Goal: Obtain resource: Download file/media

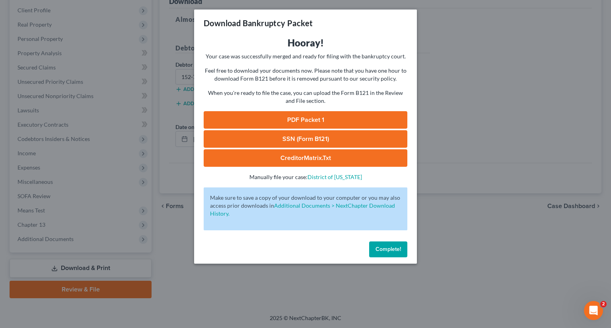
drag, startPoint x: 380, startPoint y: 256, endPoint x: 383, endPoint y: 252, distance: 4.8
click at [380, 256] on button "Complete!" at bounding box center [388, 250] width 38 height 16
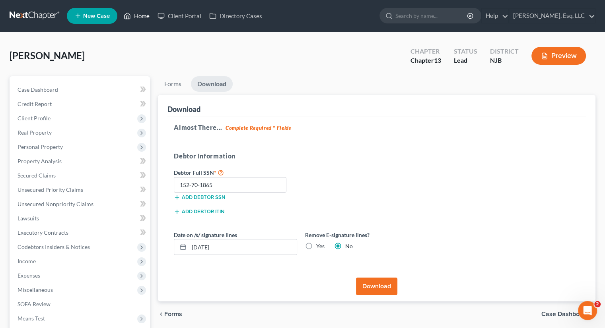
click at [141, 16] on link "Home" at bounding box center [137, 16] width 34 height 14
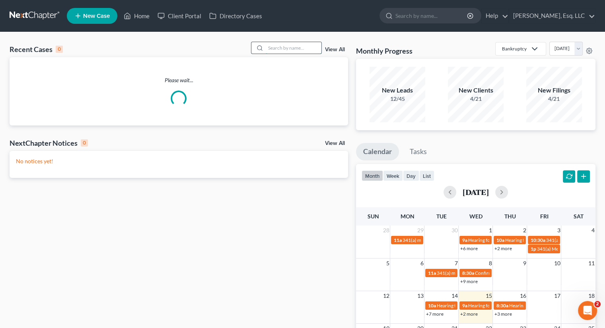
click at [268, 48] on input "search" at bounding box center [294, 48] width 56 height 12
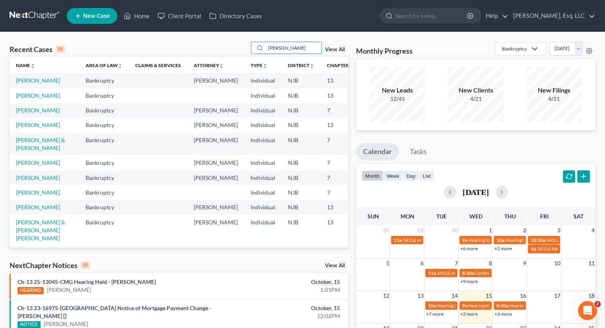
type input "larkin"
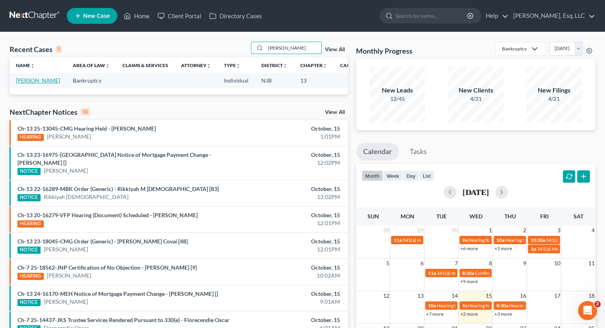
click at [33, 84] on link "[PERSON_NAME]" at bounding box center [38, 80] width 44 height 7
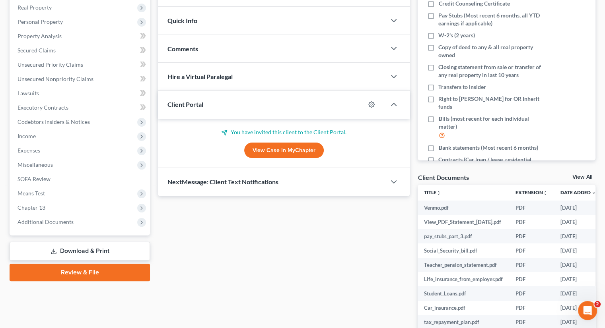
scroll to position [183, 0]
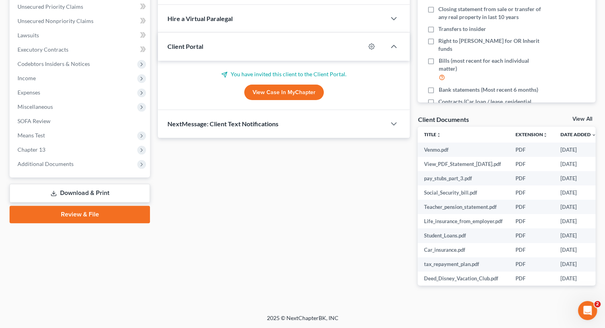
drag, startPoint x: 59, startPoint y: 164, endPoint x: 123, endPoint y: 180, distance: 65.9
click at [59, 164] on span "Additional Documents" at bounding box center [45, 164] width 56 height 7
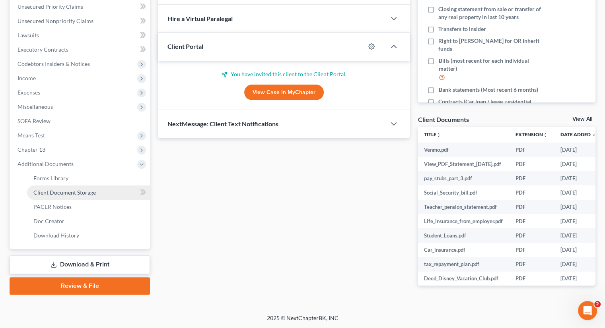
click at [81, 189] on span "Client Document Storage" at bounding box center [64, 192] width 62 height 7
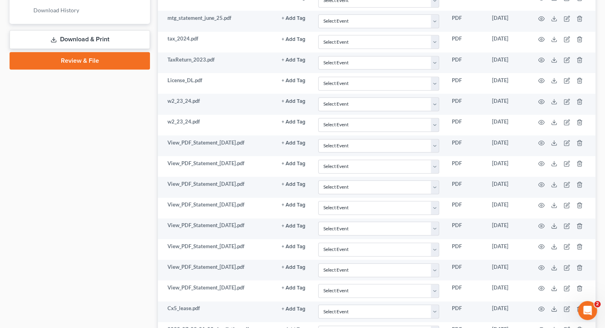
scroll to position [390, 0]
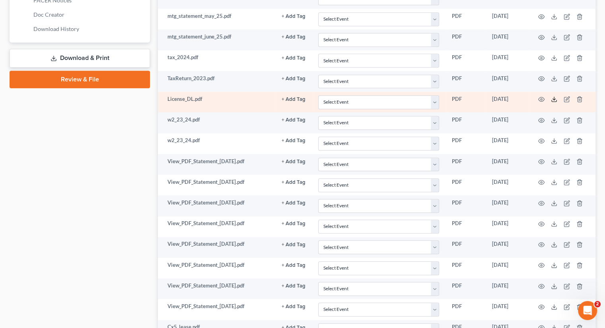
click at [555, 97] on icon at bounding box center [554, 99] width 6 height 6
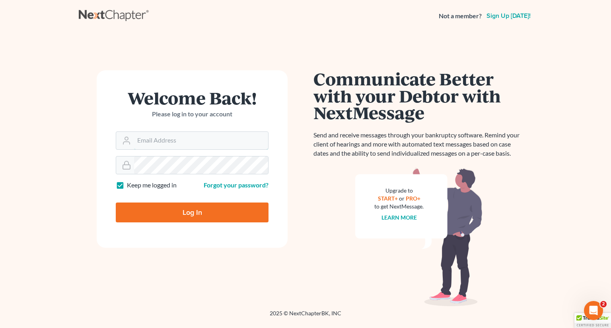
type input "[PERSON_NAME][EMAIL_ADDRESS][DOMAIN_NAME]"
click at [180, 217] on input "Log In" at bounding box center [192, 213] width 153 height 20
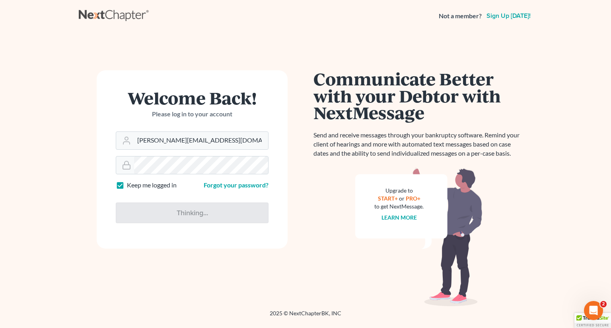
type input "Thinking..."
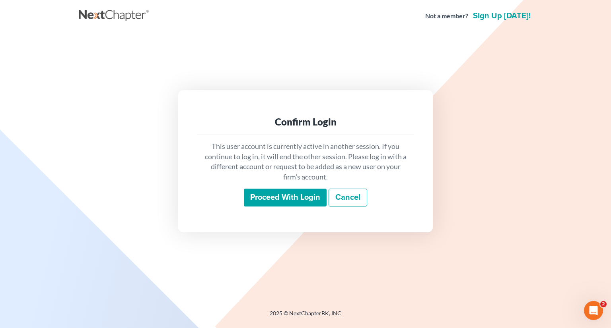
click at [261, 196] on input "Proceed with login" at bounding box center [285, 198] width 83 height 18
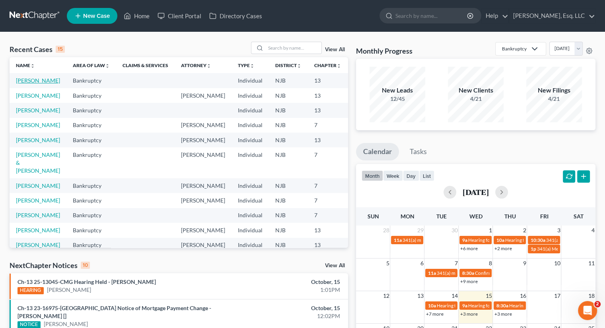
click at [27, 84] on link "[PERSON_NAME]" at bounding box center [38, 80] width 44 height 7
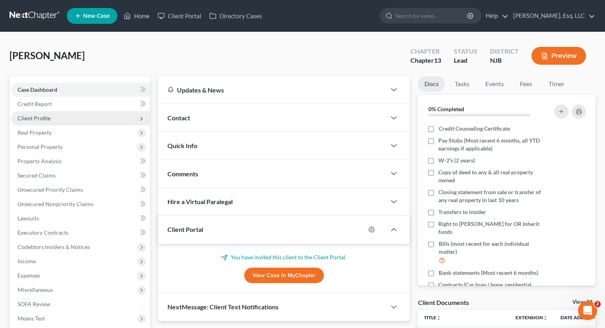
click at [59, 118] on span "Client Profile" at bounding box center [80, 118] width 139 height 14
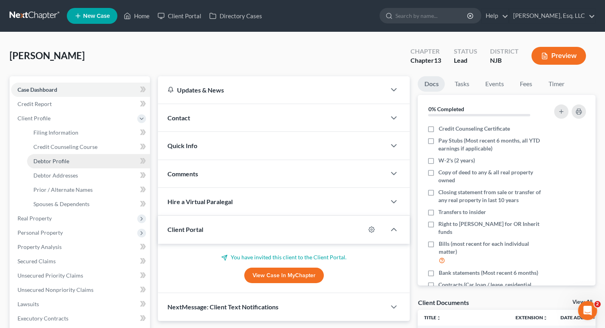
click at [65, 159] on span "Debtor Profile" at bounding box center [51, 161] width 36 height 7
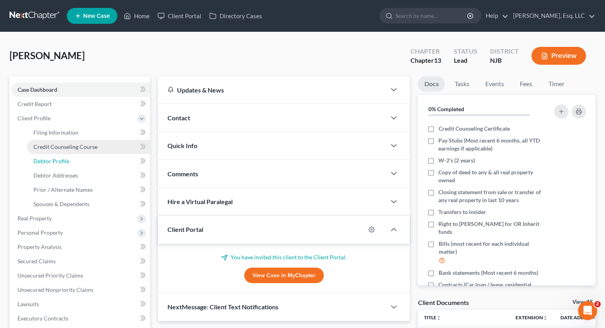
select select "4"
select select "2"
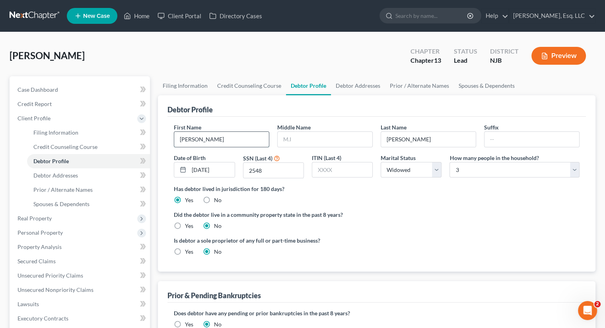
click at [209, 140] on input "Dellamarie" at bounding box center [221, 139] width 95 height 15
type input "Dellamari"
click at [318, 140] on input "text" at bounding box center [324, 139] width 95 height 15
click at [447, 287] on div "Prior & Pending Bankruptcies" at bounding box center [376, 291] width 418 height 21
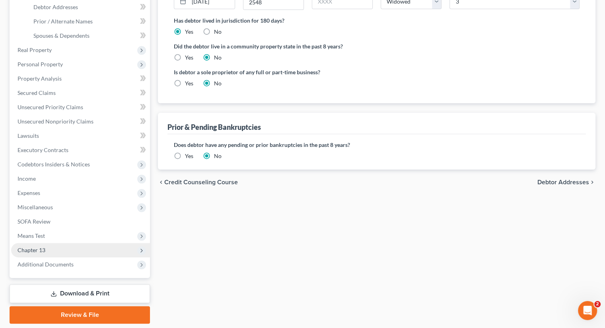
scroll to position [194, 0]
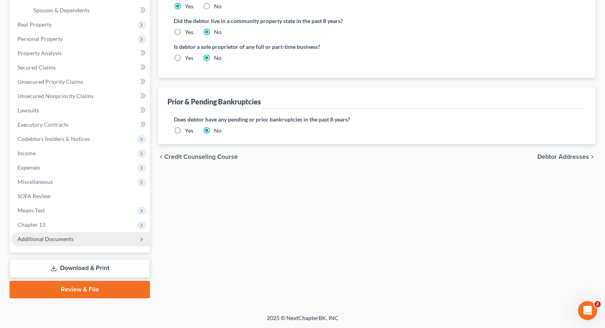
drag, startPoint x: 56, startPoint y: 238, endPoint x: 77, endPoint y: 239, distance: 21.1
click at [56, 238] on span "Additional Documents" at bounding box center [45, 239] width 56 height 7
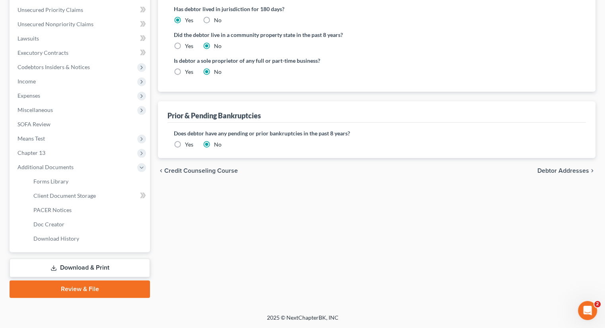
scroll to position [180, 0]
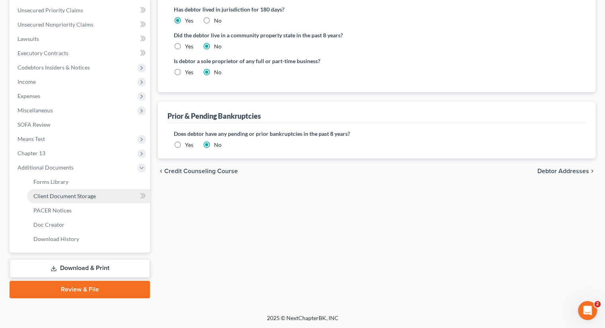
click at [85, 195] on span "Client Document Storage" at bounding box center [64, 196] width 62 height 7
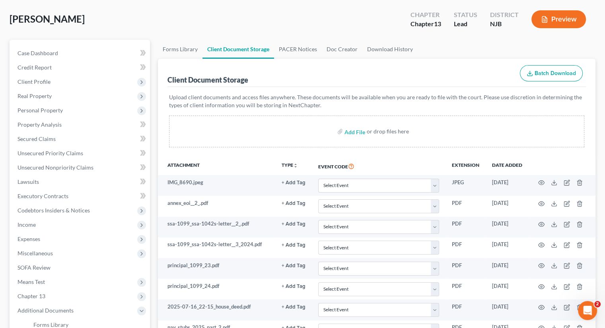
scroll to position [80, 0]
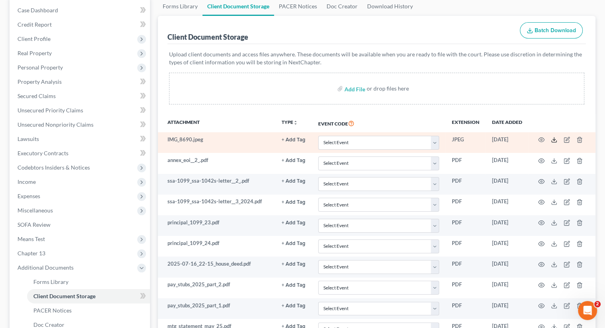
click at [554, 139] on icon at bounding box center [554, 140] width 6 height 6
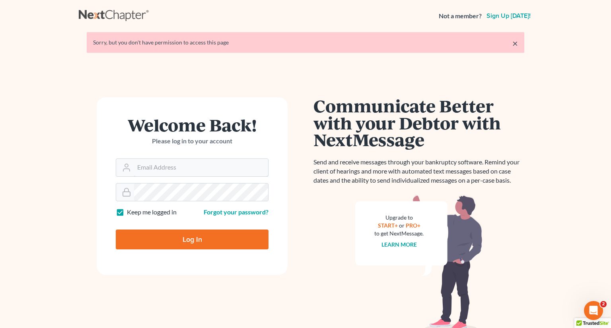
type input "[PERSON_NAME][EMAIL_ADDRESS][DOMAIN_NAME]"
click at [196, 247] on input "Log In" at bounding box center [192, 240] width 153 height 20
type input "Thinking..."
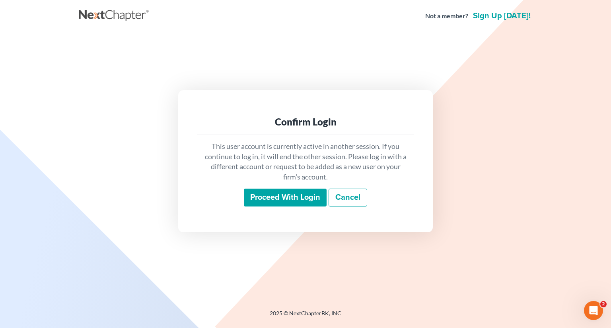
click at [262, 196] on input "Proceed with login" at bounding box center [285, 198] width 83 height 18
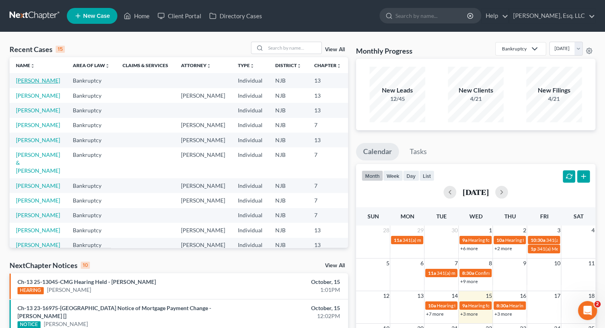
drag, startPoint x: 26, startPoint y: 86, endPoint x: 39, endPoint y: 88, distance: 12.4
click at [26, 84] on link "[PERSON_NAME]" at bounding box center [38, 80] width 44 height 7
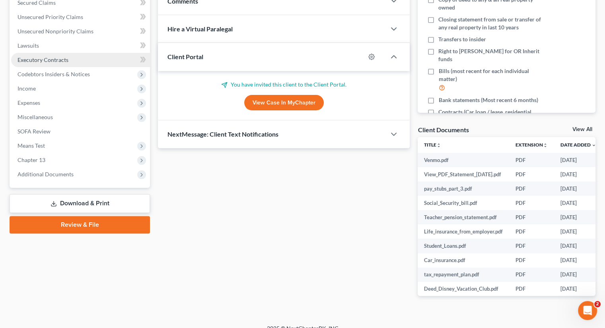
scroll to position [183, 0]
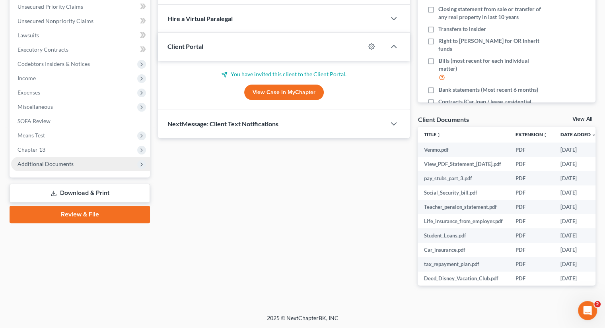
click at [50, 161] on span "Additional Documents" at bounding box center [45, 164] width 56 height 7
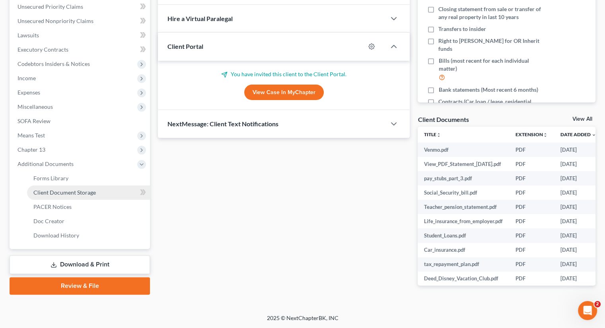
click at [86, 189] on span "Client Document Storage" at bounding box center [64, 192] width 62 height 7
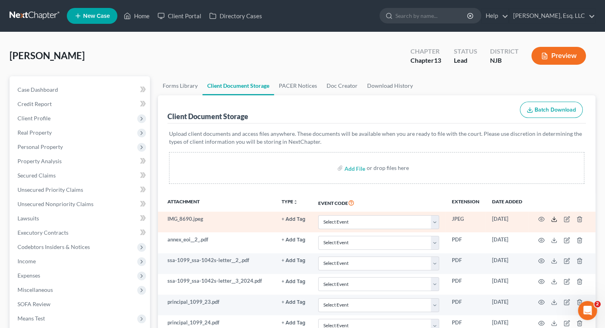
click at [554, 219] on line at bounding box center [554, 218] width 0 height 3
click at [567, 220] on icon "button" at bounding box center [566, 219] width 6 height 6
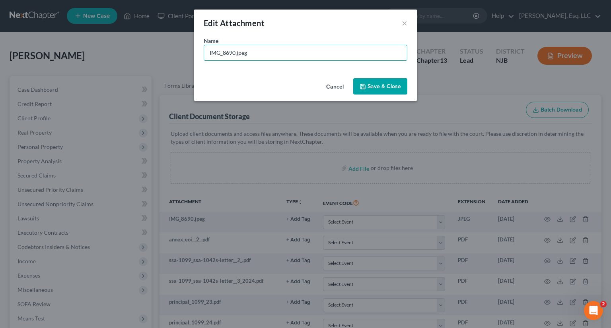
drag, startPoint x: 234, startPoint y: 54, endPoint x: 188, endPoint y: 54, distance: 46.1
click at [190, 54] on div "Edit Attachment × Name * IMG_8690.jpeg Cancel Save & Close" at bounding box center [305, 164] width 611 height 328
drag, startPoint x: 231, startPoint y: 53, endPoint x: 178, endPoint y: 54, distance: 53.3
click at [178, 54] on div "Edit Attachment × Name * IMG_860.jpeg Cancel Save & Close" at bounding box center [305, 164] width 611 height 328
type input "CCC.Jul072025.jpeg"
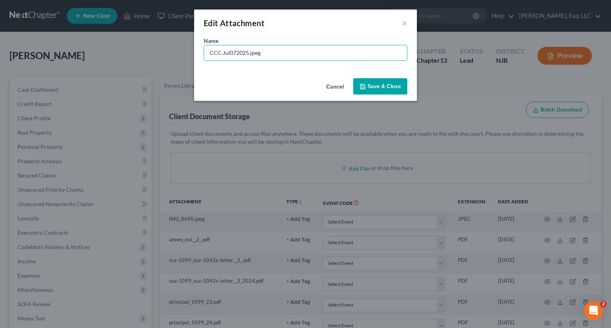
click at [373, 91] on button "Save & Close" at bounding box center [380, 86] width 54 height 17
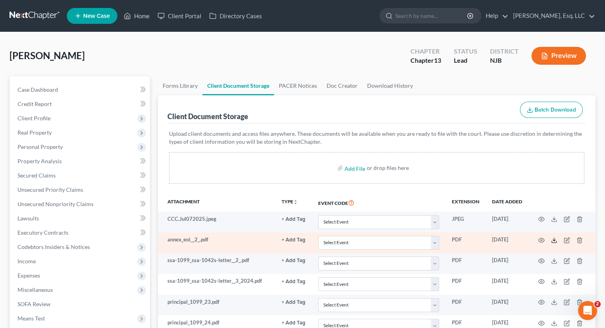
click at [553, 240] on icon at bounding box center [554, 240] width 6 height 6
click at [565, 239] on icon "button" at bounding box center [566, 240] width 6 height 6
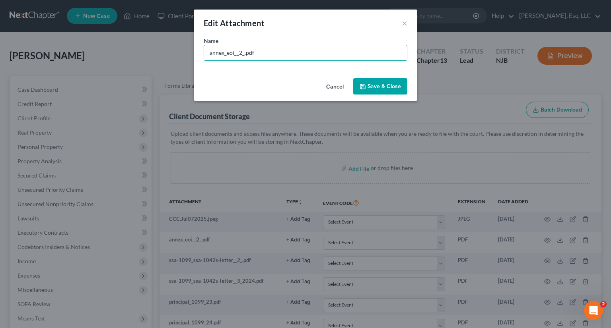
drag, startPoint x: 244, startPoint y: 53, endPoint x: 165, endPoint y: 50, distance: 79.2
click at [165, 50] on div "Edit Attachment × Name * annex_eoi__2_.pdf Cancel Save & Close" at bounding box center [305, 164] width 611 height 328
type input "HOI thru May262026.pdf"
click at [363, 84] on icon "button" at bounding box center [362, 86] width 6 height 6
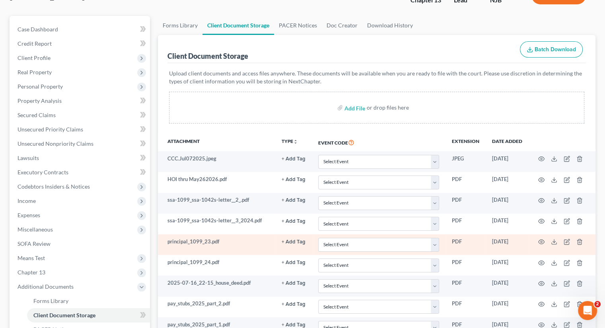
scroll to position [80, 0]
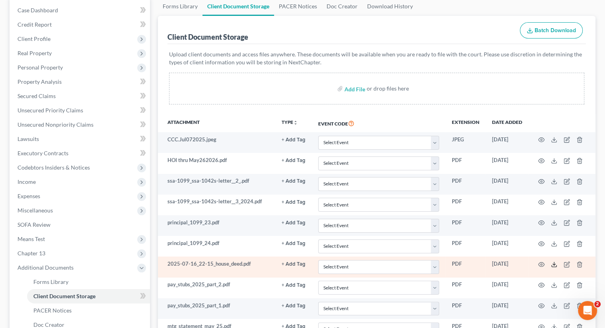
click at [555, 262] on icon at bounding box center [554, 265] width 6 height 6
click at [565, 265] on icon "button" at bounding box center [566, 265] width 6 height 6
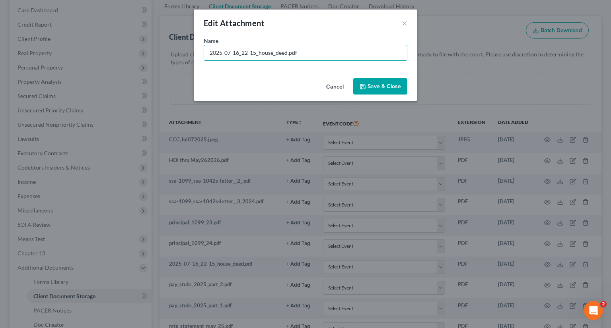
drag, startPoint x: 287, startPoint y: 53, endPoint x: 180, endPoint y: 53, distance: 106.5
click at [181, 53] on div "Edit Attachment × Name * 2025-07-16_22-15_house_deed.pdf Cancel Save & Close" at bounding box center [305, 164] width 611 height 328
type input "DEED_H&W.pdf"
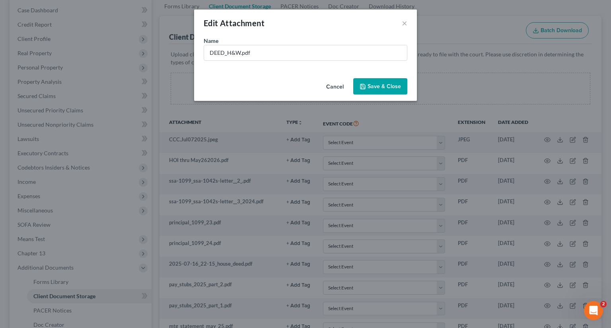
click at [380, 86] on span "Save & Close" at bounding box center [383, 86] width 33 height 7
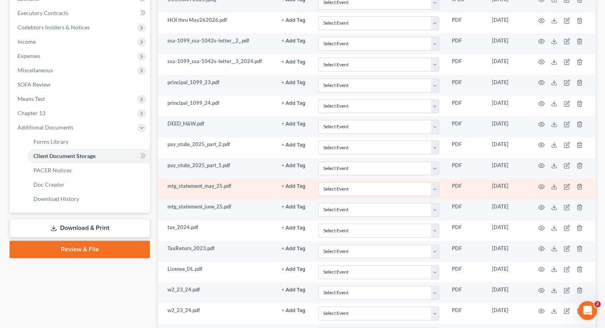
scroll to position [239, 0]
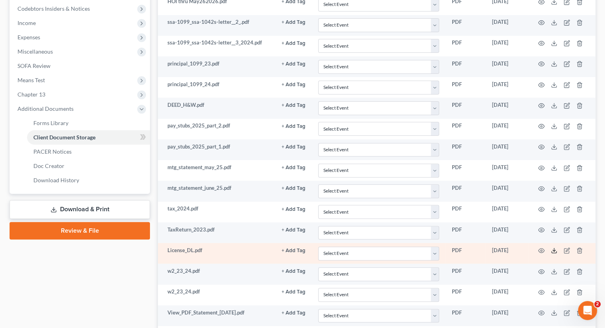
click at [555, 250] on polyline at bounding box center [554, 250] width 3 height 1
click at [565, 248] on icon "button" at bounding box center [566, 251] width 6 height 6
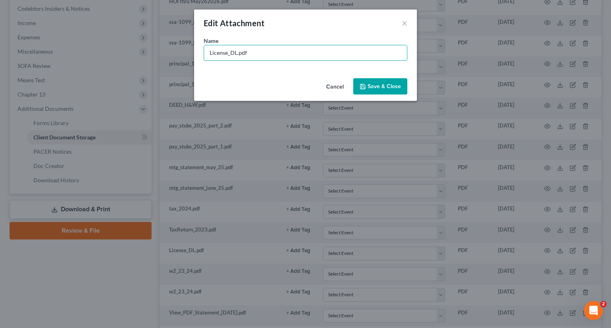
drag, startPoint x: 235, startPoint y: 51, endPoint x: 163, endPoint y: 52, distance: 72.8
click at [209, 52] on input "License_DL.pdf" at bounding box center [305, 52] width 203 height 15
type input "DL_expired Dec312021.pdf"
click at [377, 87] on span "Save & Close" at bounding box center [383, 86] width 33 height 7
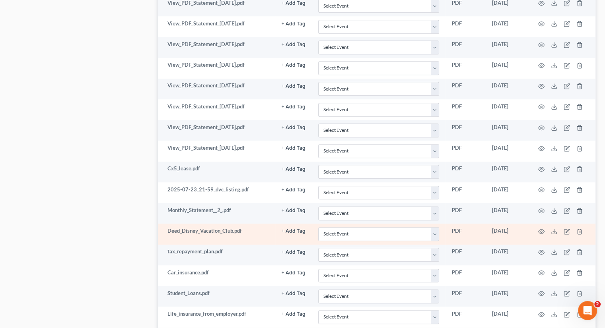
scroll to position [557, 0]
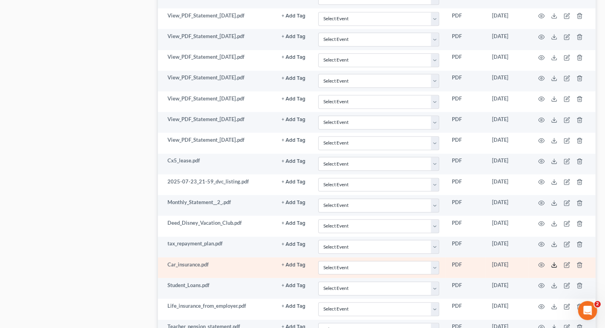
click at [553, 265] on polyline at bounding box center [554, 265] width 3 height 1
click at [567, 262] on icon "button" at bounding box center [566, 265] width 6 height 6
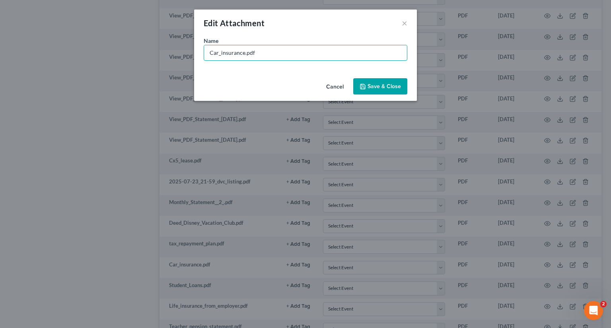
drag, startPoint x: 244, startPoint y: 52, endPoint x: 181, endPoint y: 45, distance: 62.8
click at [181, 45] on div "Edit Attachment × Name * Car_insurance.pdf Cancel Save & Close" at bounding box center [305, 164] width 611 height 328
click at [245, 52] on input "Car_insurance.pdf" at bounding box center [305, 52] width 203 height 15
type input "Car_insurance_thru Apr012026.pdf"
click at [367, 86] on button "Save & Close" at bounding box center [380, 86] width 54 height 17
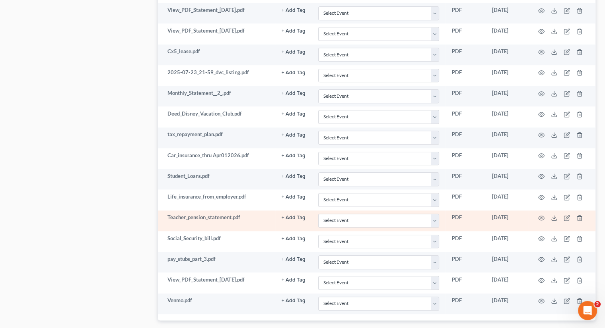
scroll to position [676, 0]
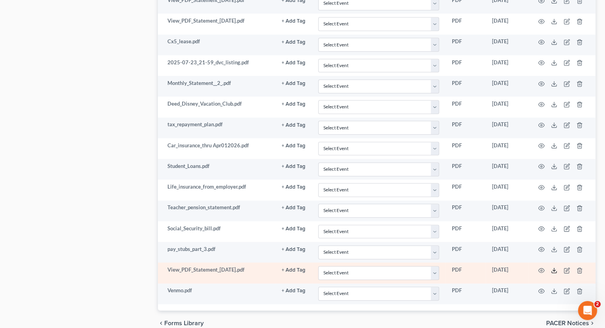
click at [553, 268] on icon at bounding box center [554, 271] width 6 height 6
click at [565, 268] on icon "button" at bounding box center [566, 271] width 6 height 6
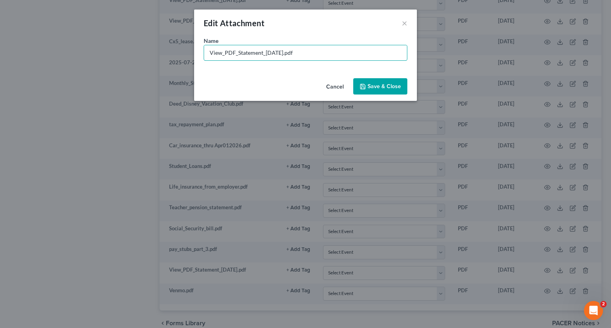
drag, startPoint x: 295, startPoint y: 52, endPoint x: 154, endPoint y: 52, distance: 141.1
click at [154, 52] on div "Edit Attachment × Name * View_PDF_Statement_2025-08-17.pdf Cancel Save & Close" at bounding box center [305, 164] width 611 height 328
type input "TD.2217.Aug172025.pdf"
click at [377, 85] on span "Save & Close" at bounding box center [383, 86] width 33 height 7
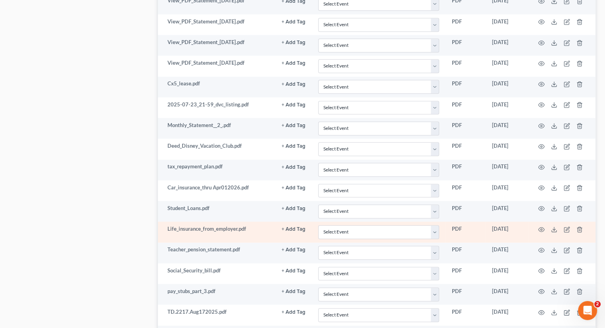
scroll to position [629, 0]
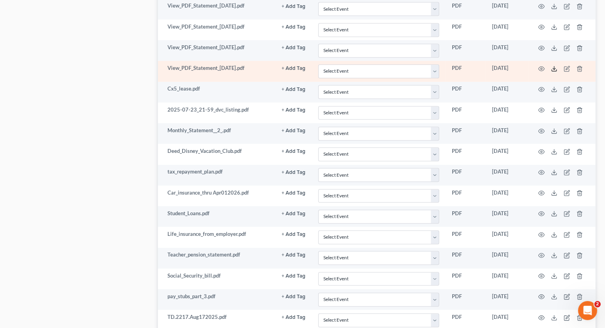
click at [555, 66] on icon at bounding box center [554, 69] width 6 height 6
click at [566, 66] on icon "button" at bounding box center [566, 69] width 6 height 6
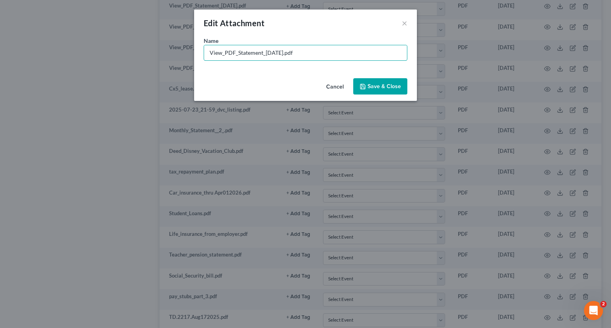
drag, startPoint x: 293, startPoint y: 52, endPoint x: 154, endPoint y: 56, distance: 139.2
click at [157, 56] on div "Edit Attachment × Name * View_PDF_Statement_2025-06-30.pdf Cancel Save & Close" at bounding box center [305, 164] width 611 height 328
type input "TD.6194.Jun302025.pdf"
click at [366, 89] on icon "button" at bounding box center [362, 86] width 6 height 6
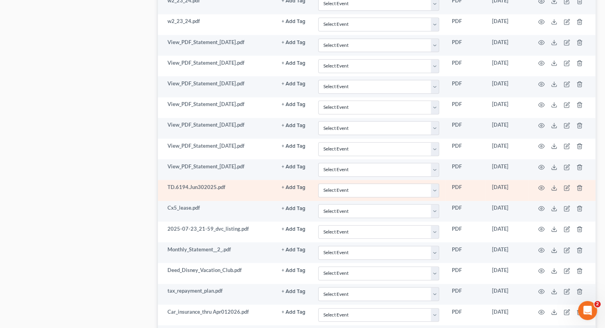
scroll to position [390, 0]
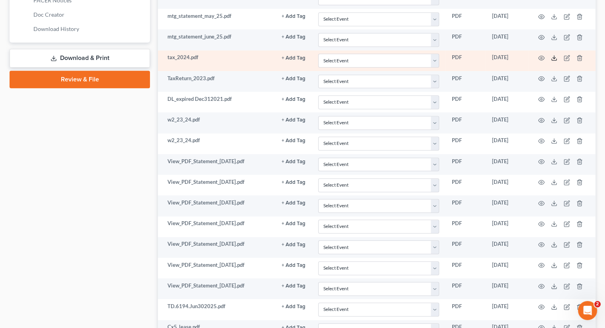
click at [553, 55] on icon at bounding box center [554, 58] width 6 height 6
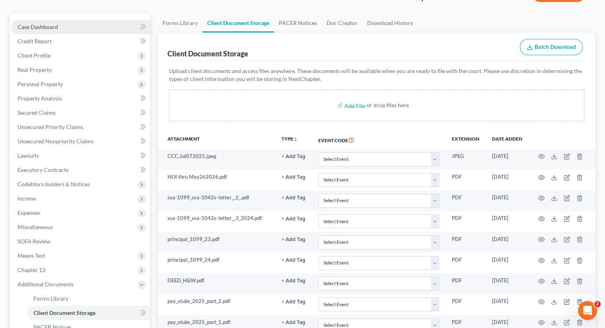
scroll to position [0, 0]
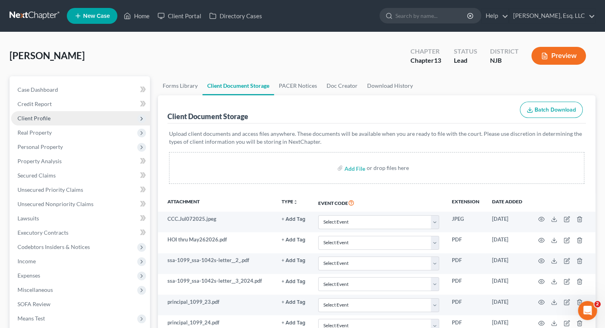
click at [48, 118] on span "Client Profile" at bounding box center [33, 118] width 33 height 7
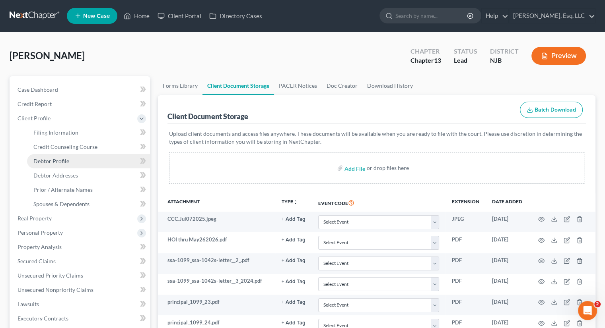
click at [60, 159] on span "Debtor Profile" at bounding box center [51, 161] width 36 height 7
select select "4"
select select "2"
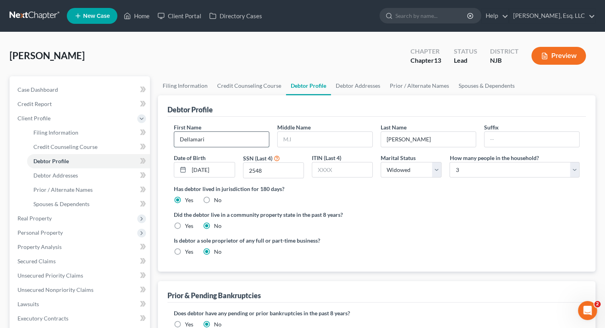
click at [204, 138] on input "Dellamari" at bounding box center [221, 139] width 95 height 15
type input "Dellamarie"
click at [436, 243] on div "Is debtor a sole proprietor of any full or part-time business? Yes No" at bounding box center [376, 250] width 413 height 26
click at [50, 275] on span "Unsecured Priority Claims" at bounding box center [50, 275] width 66 height 7
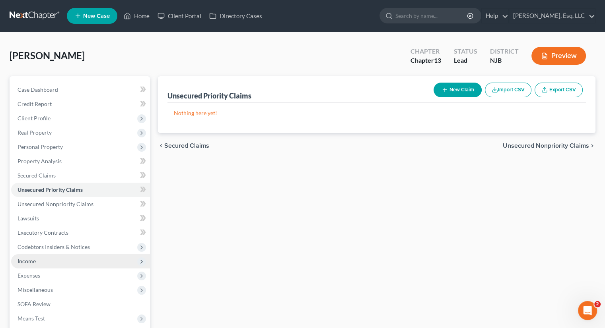
click at [28, 260] on span "Income" at bounding box center [26, 261] width 18 height 7
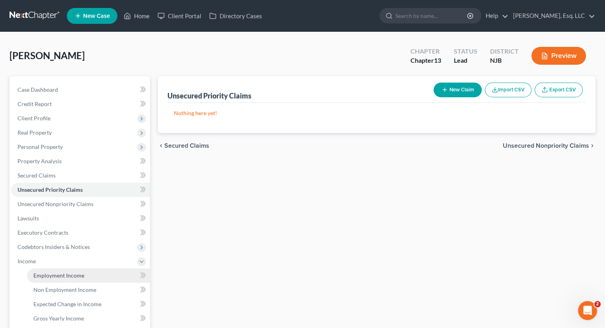
click at [66, 272] on span "Employment Income" at bounding box center [58, 275] width 51 height 7
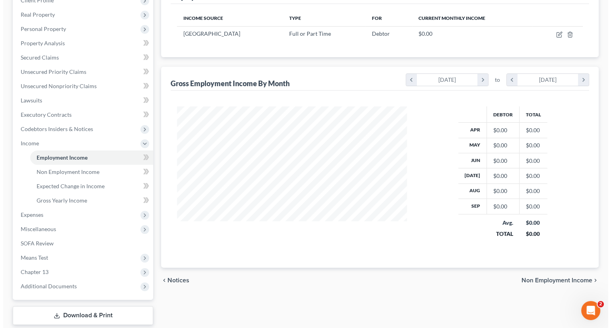
scroll to position [119, 0]
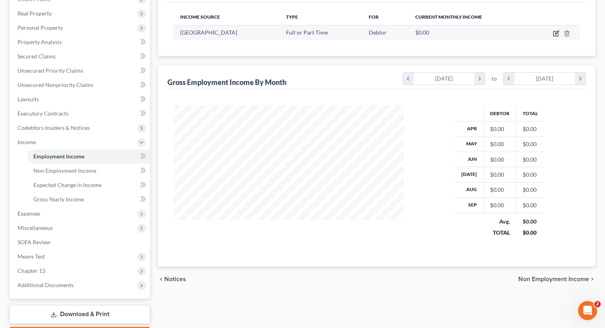
click at [554, 31] on icon "button" at bounding box center [556, 33] width 6 height 6
select select "0"
select select "33"
select select "2"
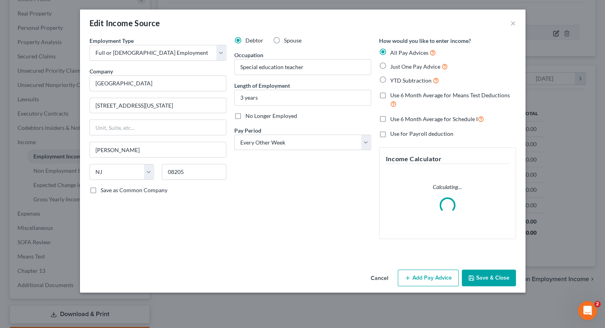
scroll to position [142, 248]
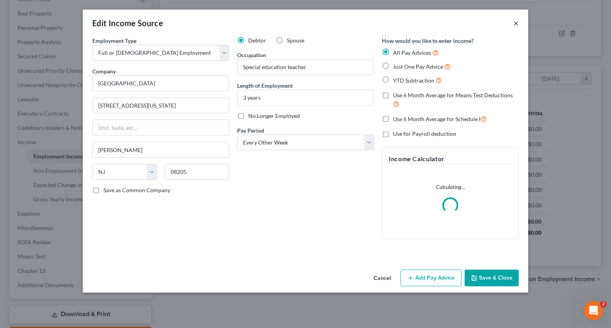
click at [515, 23] on button "×" at bounding box center [516, 23] width 6 height 10
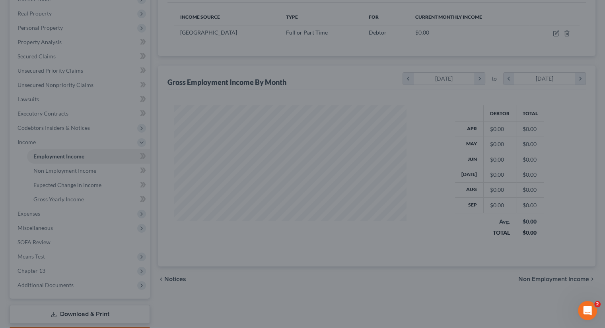
scroll to position [397395, 397291]
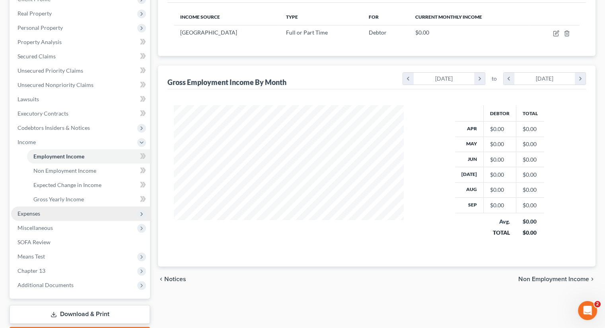
drag, startPoint x: 43, startPoint y: 213, endPoint x: 61, endPoint y: 212, distance: 18.3
click at [43, 213] on span "Expenses" at bounding box center [80, 214] width 139 height 14
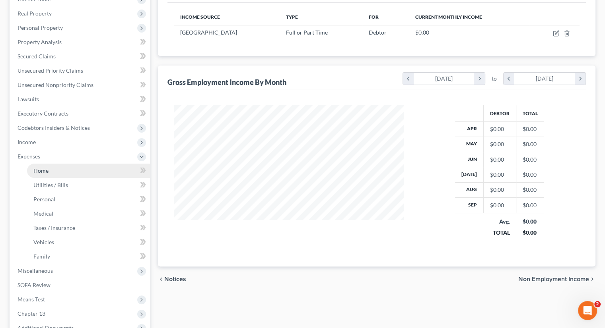
click at [55, 169] on link "Home" at bounding box center [88, 171] width 123 height 14
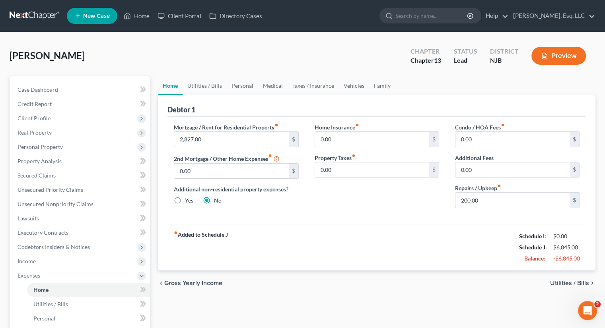
drag, startPoint x: 142, startPoint y: 3, endPoint x: 151, endPoint y: 4, distance: 9.6
click at [142, 3] on nav "Home New Case Client Portal Directory Cases Karina Pia Lucid, Esq. LLC monika@k…" at bounding box center [302, 16] width 605 height 32
click at [146, 17] on link "Home" at bounding box center [137, 16] width 34 height 14
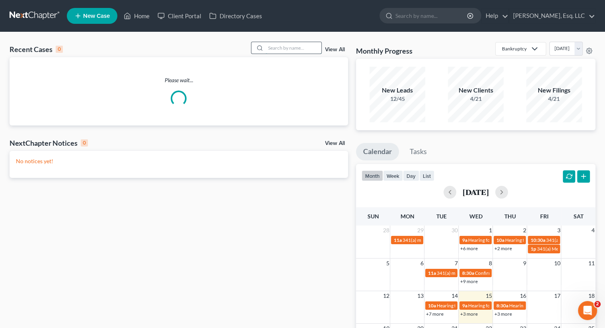
click at [270, 48] on input "search" at bounding box center [294, 48] width 56 height 12
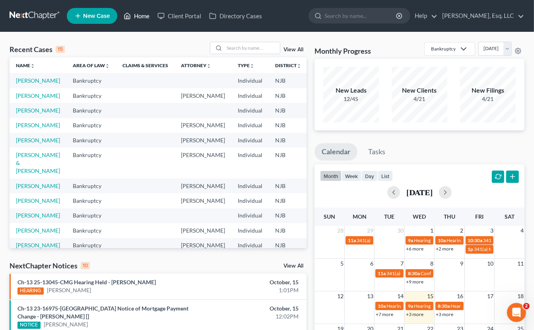
click at [144, 12] on link "Home" at bounding box center [137, 16] width 34 height 14
click at [232, 48] on input "search" at bounding box center [252, 48] width 56 height 12
type input "garcia"
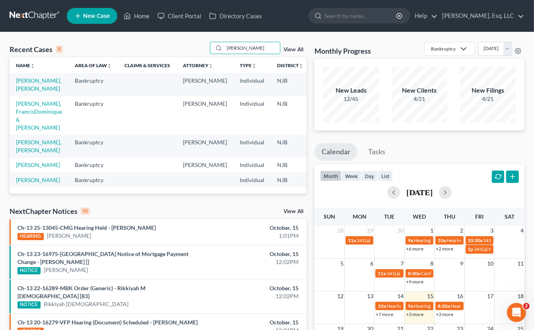
click at [30, 84] on td "Garcia-Santana, Jonelva" at bounding box center [39, 84] width 59 height 23
click at [34, 78] on link "Garcia-Santana, Jonelva" at bounding box center [38, 84] width 45 height 15
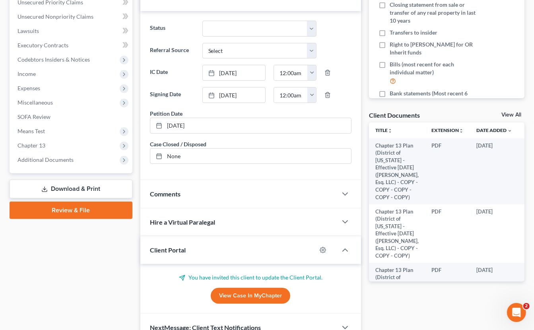
scroll to position [199, 0]
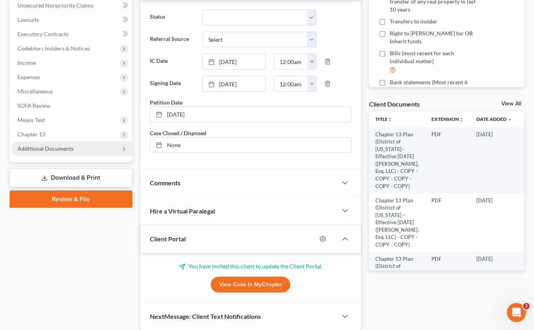
click at [54, 150] on span "Additional Documents" at bounding box center [45, 148] width 56 height 7
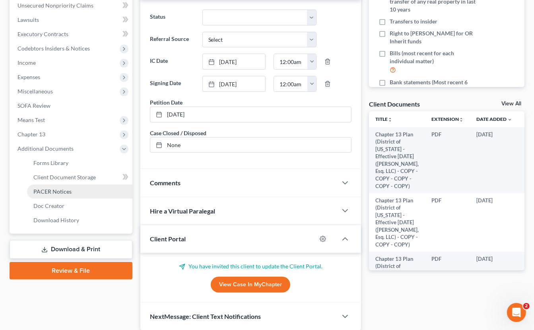
click at [63, 191] on span "PACER Notices" at bounding box center [52, 191] width 38 height 7
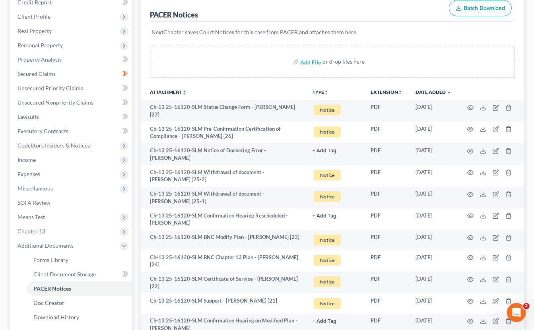
scroll to position [119, 0]
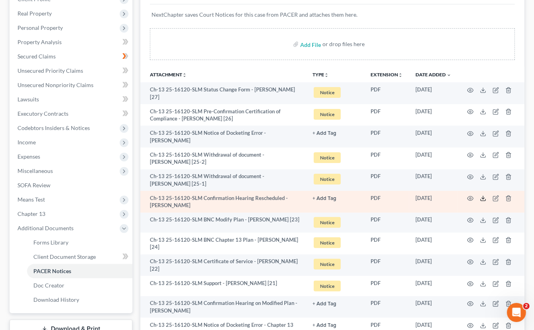
click at [483, 196] on line at bounding box center [483, 197] width 0 height 3
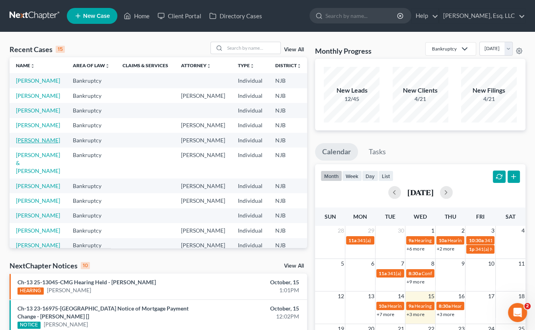
click at [22, 144] on link "[PERSON_NAME]" at bounding box center [38, 140] width 44 height 7
select select "0"
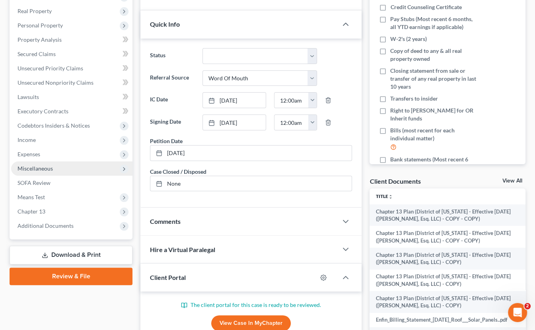
scroll to position [189, 0]
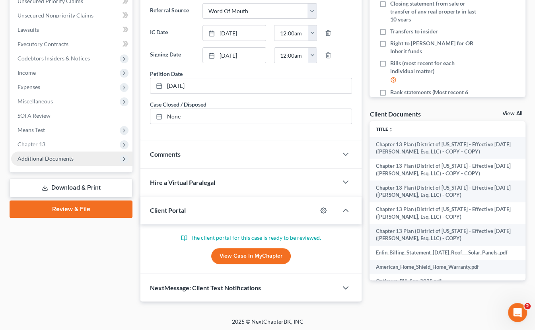
click at [58, 154] on span "Additional Documents" at bounding box center [71, 158] width 121 height 14
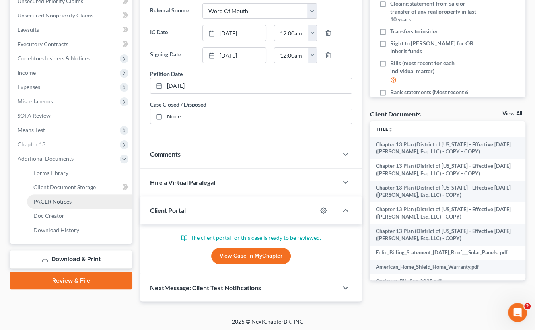
click at [60, 200] on span "PACER Notices" at bounding box center [52, 201] width 38 height 7
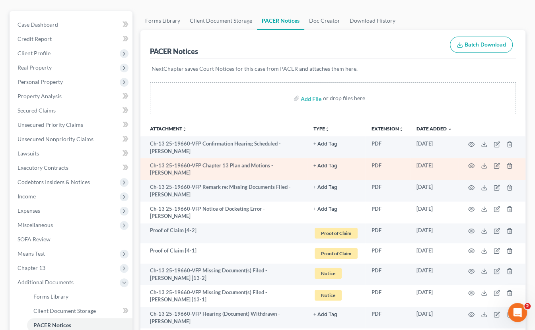
scroll to position [80, 0]
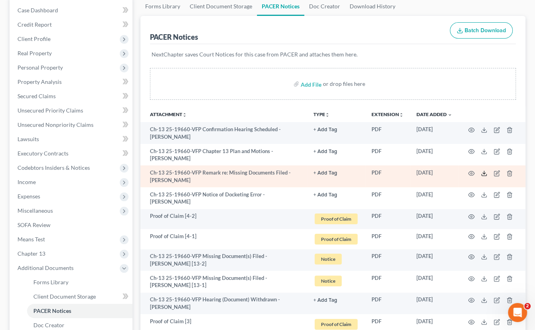
click at [484, 172] on icon at bounding box center [484, 173] width 6 height 6
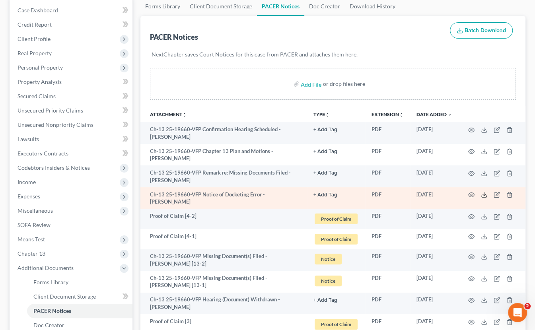
click at [483, 196] on icon at bounding box center [484, 195] width 6 height 6
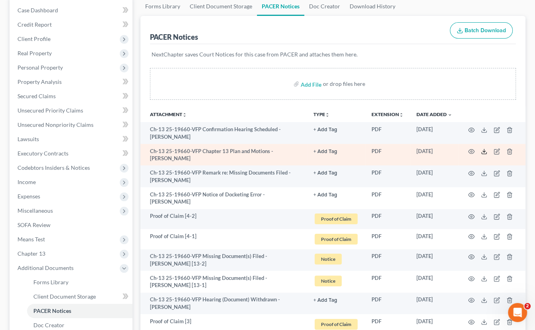
click at [484, 151] on icon at bounding box center [484, 151] width 6 height 6
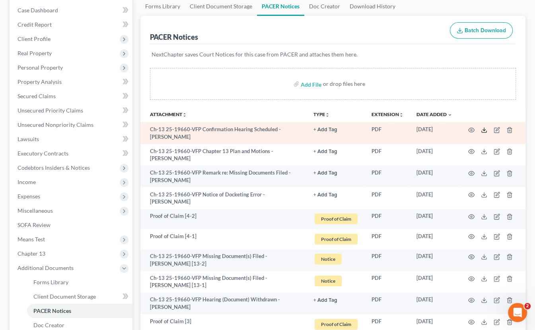
click at [481, 128] on icon at bounding box center [484, 130] width 6 height 6
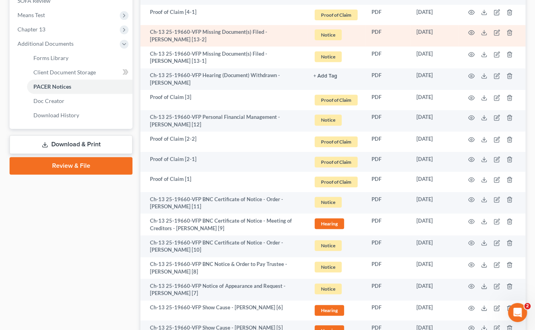
scroll to position [398, 0]
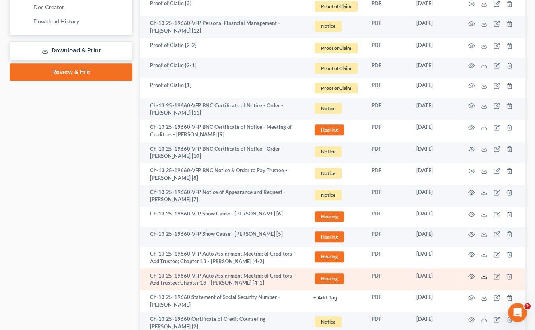
click at [484, 277] on icon at bounding box center [484, 276] width 6 height 6
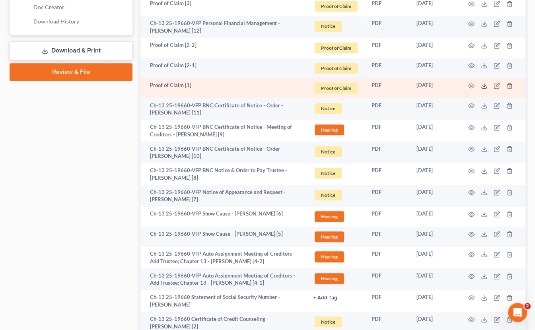
click at [484, 85] on polyline at bounding box center [484, 85] width 3 height 1
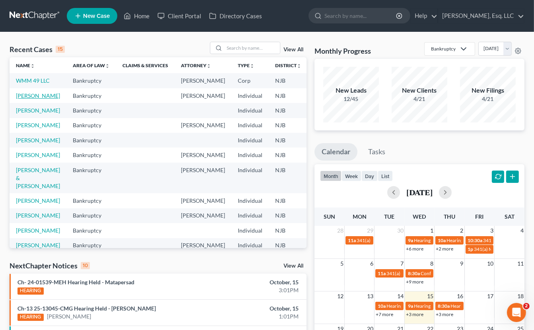
click at [28, 99] on link "[PERSON_NAME]" at bounding box center [38, 95] width 44 height 7
select select "0"
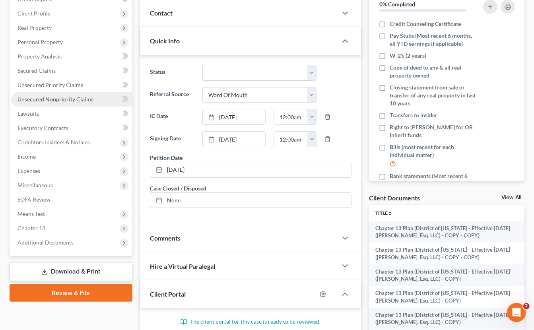
scroll to position [189, 0]
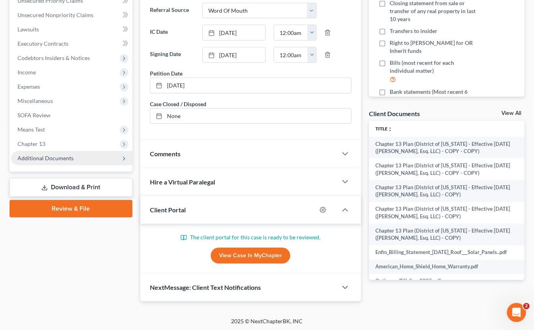
click at [52, 157] on span "Additional Documents" at bounding box center [45, 158] width 56 height 7
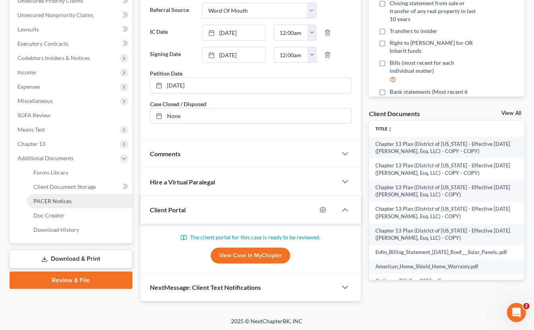
click at [58, 199] on span "PACER Notices" at bounding box center [52, 201] width 38 height 7
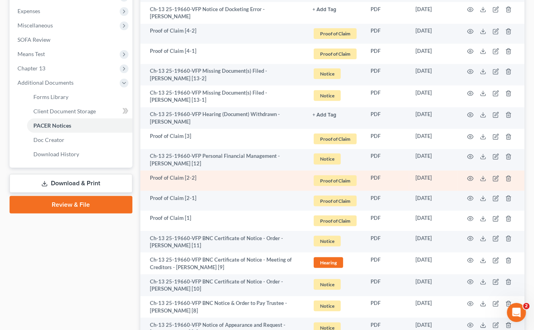
scroll to position [318, 0]
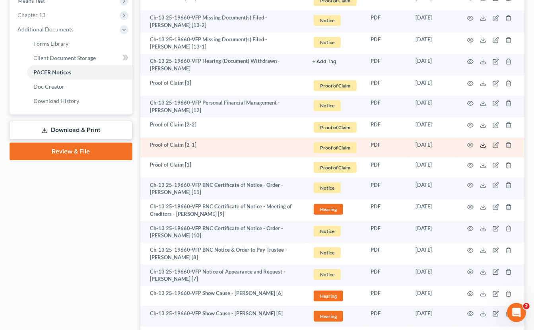
click at [483, 142] on icon at bounding box center [483, 145] width 6 height 6
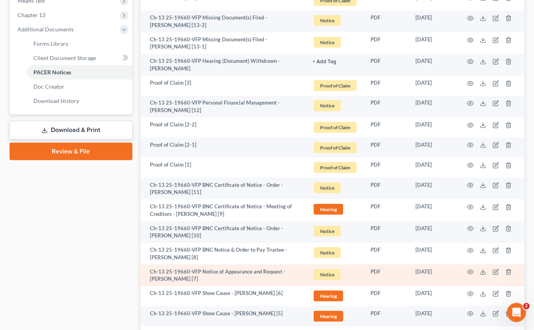
click at [398, 280] on td "PDF" at bounding box center [386, 275] width 45 height 22
